Goal: Transaction & Acquisition: Subscribe to service/newsletter

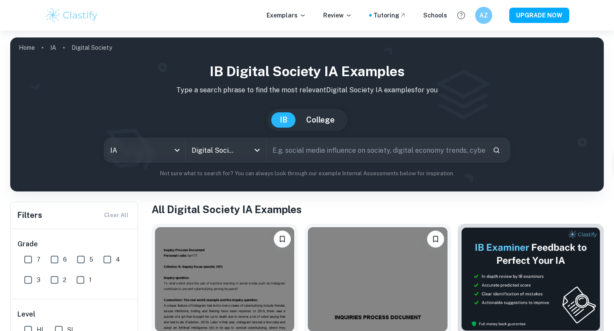
scroll to position [63, 0]
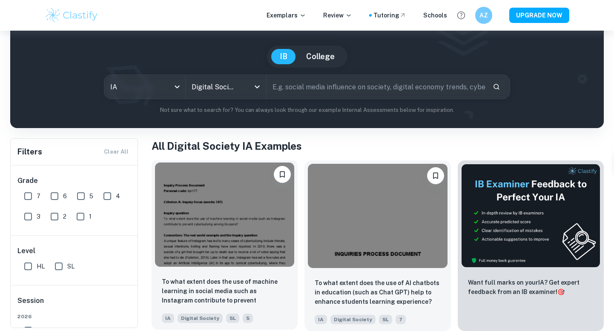
click at [264, 221] on img at bounding box center [224, 215] width 139 height 104
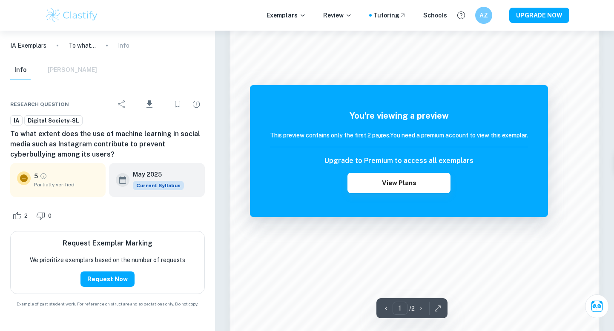
scroll to position [610, 0]
click at [407, 184] on button "View Plans" at bounding box center [399, 183] width 103 height 20
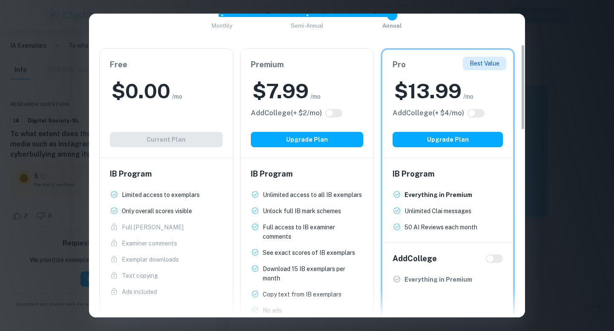
scroll to position [0, 0]
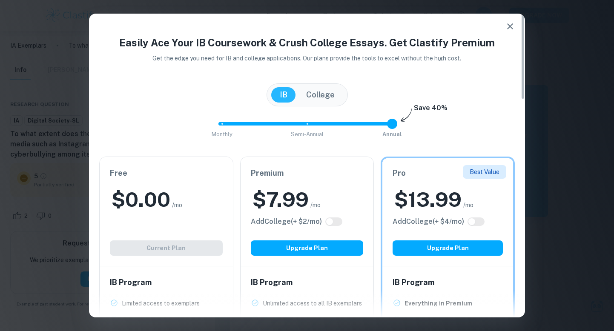
click at [512, 26] on icon "button" at bounding box center [510, 26] width 10 height 10
